Goal: Communication & Community: Ask a question

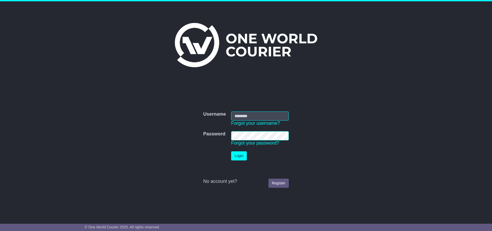
type input "******"
click at [242, 153] on button "Login" at bounding box center [239, 155] width 16 height 9
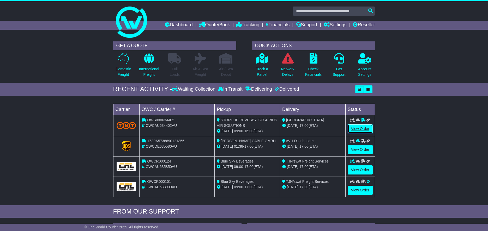
click at [364, 128] on link "View Order" at bounding box center [360, 128] width 25 height 9
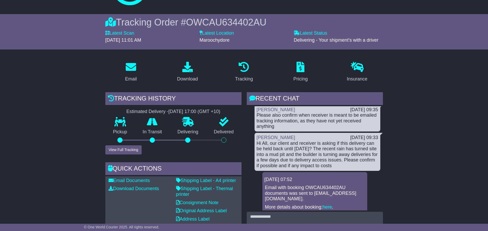
scroll to position [130, 0]
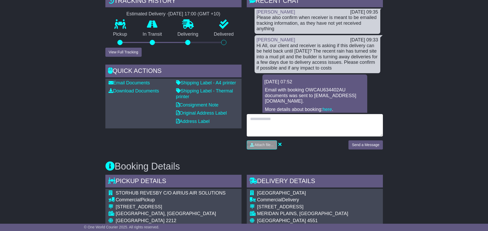
click at [303, 127] on textarea at bounding box center [315, 125] width 136 height 22
type textarea "**********"
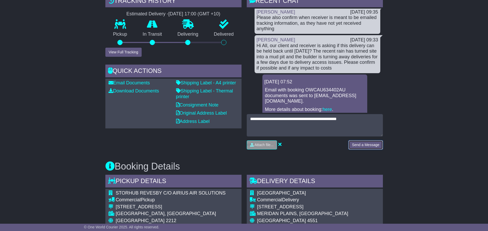
click at [368, 146] on button "Send a Message" at bounding box center [365, 145] width 34 height 9
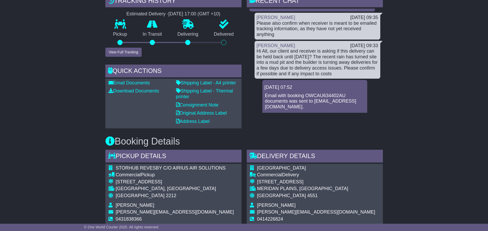
scroll to position [170, 0]
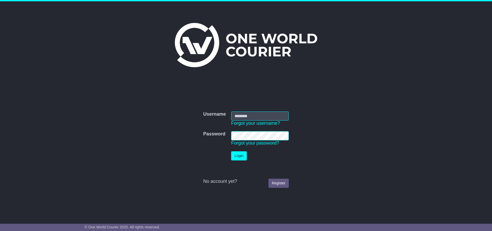
type input "******"
click at [235, 158] on button "Login" at bounding box center [239, 155] width 16 height 9
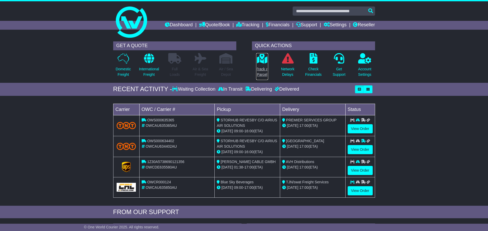
click at [262, 64] on link "Track a Parcel" at bounding box center [262, 66] width 13 height 27
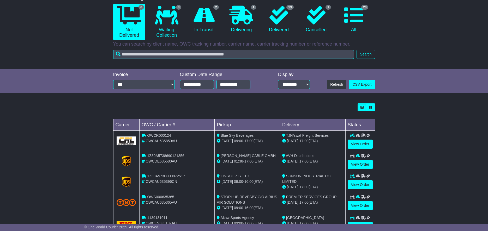
scroll to position [52, 0]
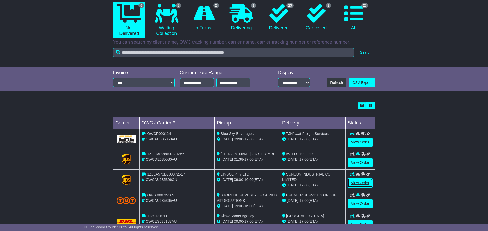
click at [364, 183] on link "View Order" at bounding box center [360, 183] width 25 height 9
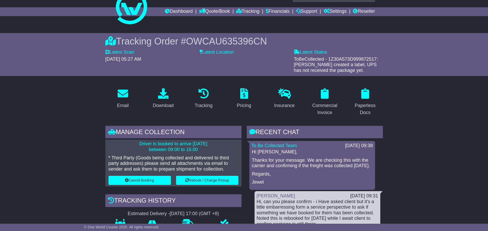
scroll to position [52, 0]
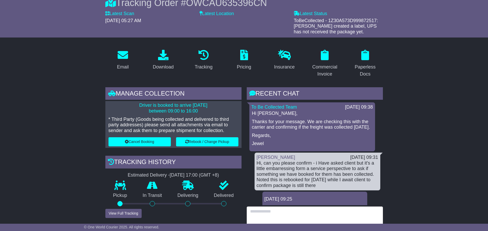
click at [302, 212] on textarea at bounding box center [315, 218] width 136 height 22
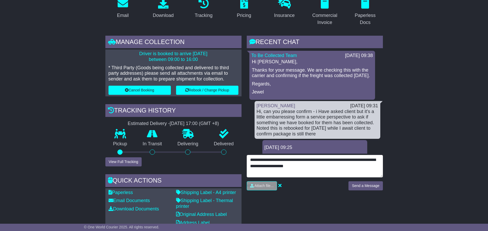
scroll to position [104, 0]
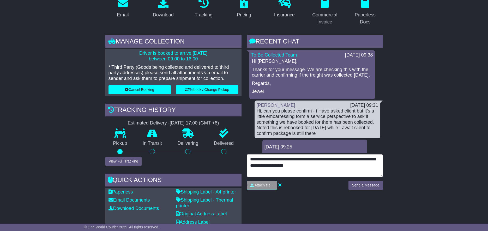
type textarea "**********"
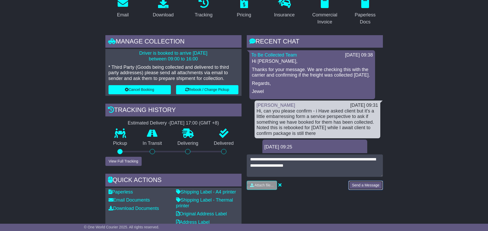
click at [375, 182] on button "Send a Message" at bounding box center [365, 185] width 34 height 9
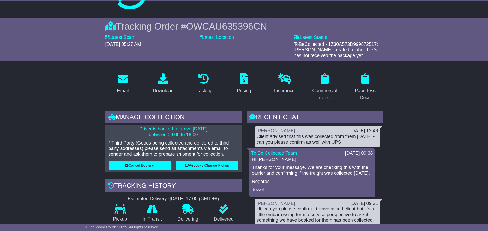
scroll to position [0, 0]
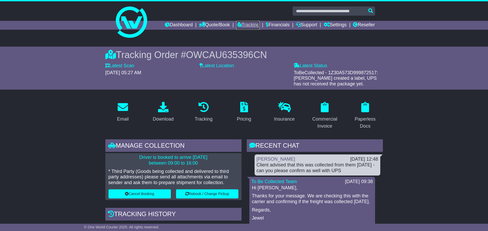
click at [249, 22] on link "Tracking" at bounding box center [247, 25] width 23 height 9
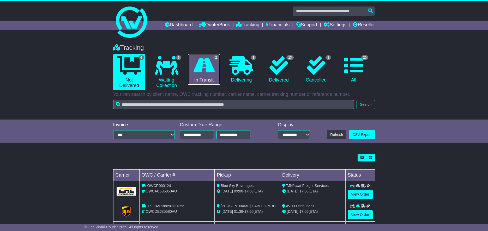
click at [203, 70] on icon at bounding box center [203, 65] width 21 height 19
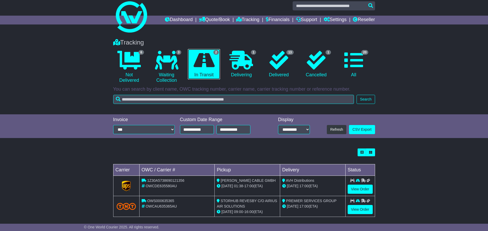
scroll to position [10, 0]
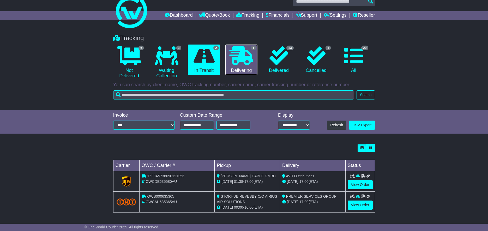
click at [235, 62] on icon at bounding box center [240, 55] width 23 height 19
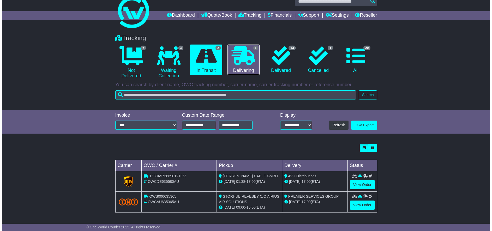
scroll to position [0, 0]
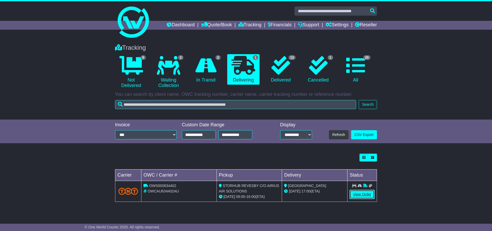
click at [368, 194] on link "View Order" at bounding box center [361, 194] width 25 height 9
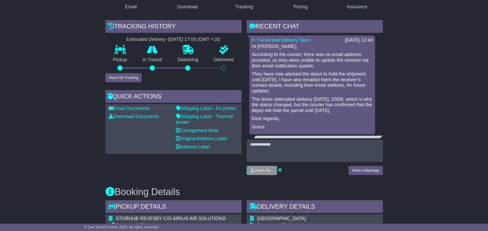
scroll to position [104, 0]
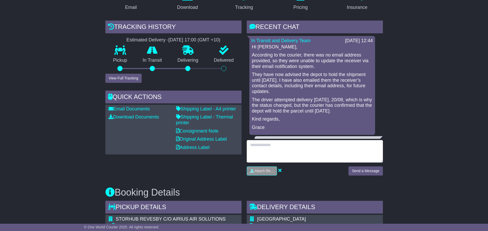
click at [287, 147] on textarea at bounding box center [315, 151] width 136 height 22
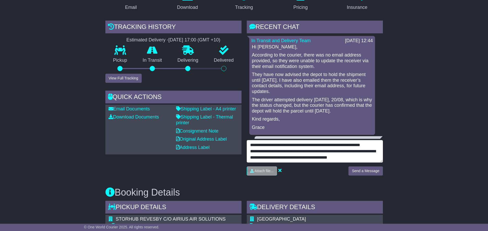
type textarea "**********"
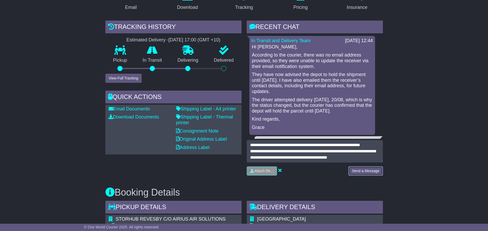
click at [365, 173] on button "Send a Message" at bounding box center [365, 171] width 34 height 9
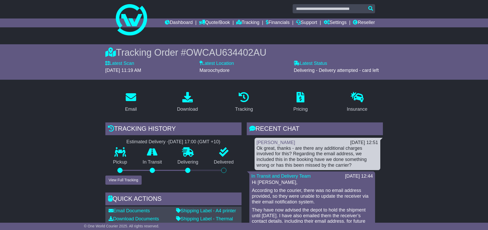
scroll to position [0, 0]
